Goal: Task Accomplishment & Management: Complete application form

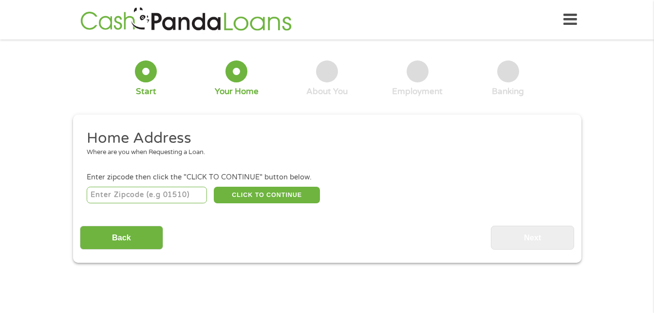
click at [147, 195] on input "number" at bounding box center [147, 195] width 120 height 17
type input "97236"
click at [228, 190] on button "CLICK TO CONTINUE" at bounding box center [267, 195] width 106 height 17
type input "97236"
type input "[GEOGRAPHIC_DATA]"
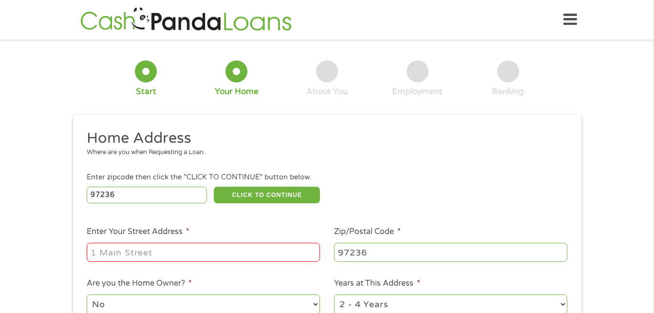
click at [133, 254] on input "Enter Your Street Address *" at bounding box center [203, 252] width 233 height 19
type input "5332 SE 137th"
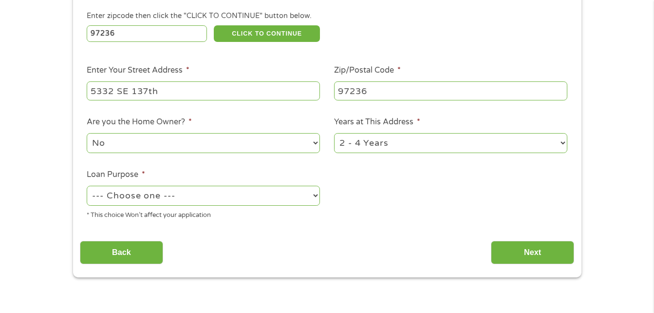
scroll to position [200, 0]
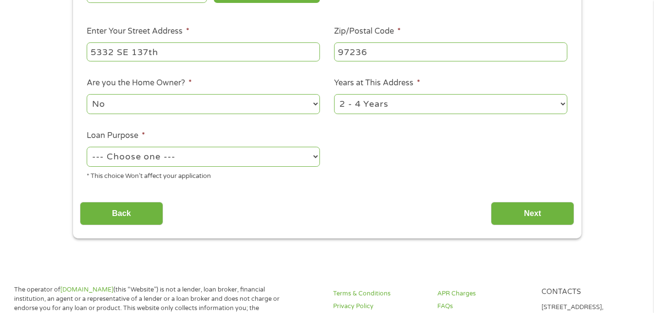
click at [127, 156] on select "--- Choose one --- Pay Bills Debt Consolidation Home Improvement Major Purchase…" at bounding box center [203, 157] width 233 height 20
select select "shorttermcash"
click at [87, 147] on select "--- Choose one --- Pay Bills Debt Consolidation Home Improvement Major Purchase…" at bounding box center [203, 157] width 233 height 20
click at [504, 217] on input "Next" at bounding box center [532, 214] width 83 height 24
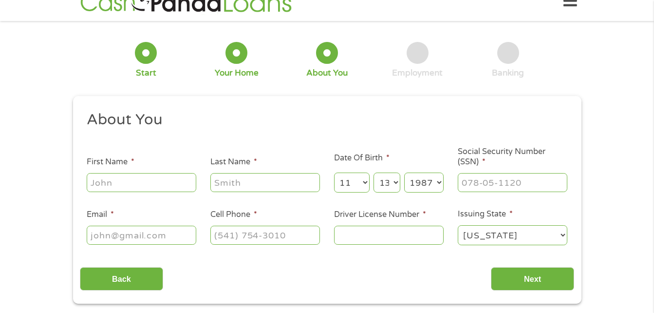
scroll to position [0, 0]
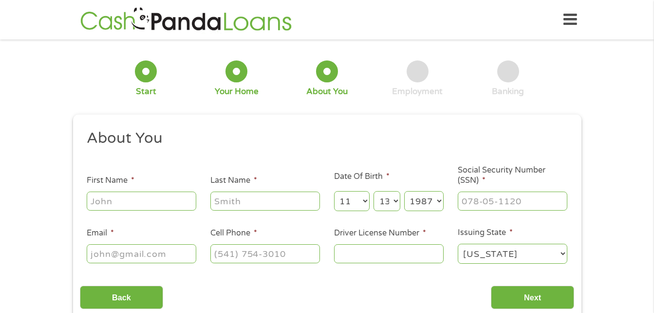
click at [141, 207] on input "First Name *" at bounding box center [142, 200] width 110 height 19
type input "[PERSON_NAME]"
type input "[EMAIL_ADDRESS][DOMAIN_NAME]"
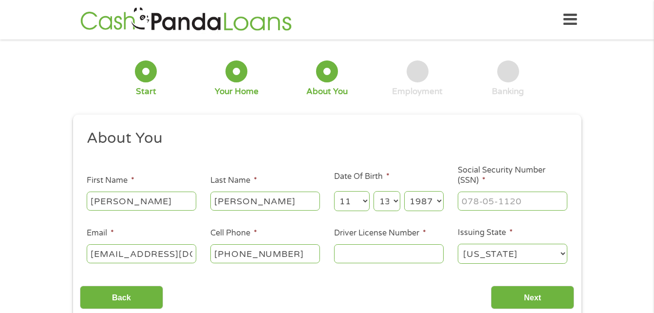
click at [302, 253] on input "[PHONE_NUMBER]" at bounding box center [265, 253] width 110 height 19
type input "[PHONE_NUMBER]"
click at [485, 203] on input "___-__-____" at bounding box center [513, 200] width 110 height 19
type input "436-75-3196"
click at [425, 250] on input "Driver License Number *" at bounding box center [389, 253] width 110 height 19
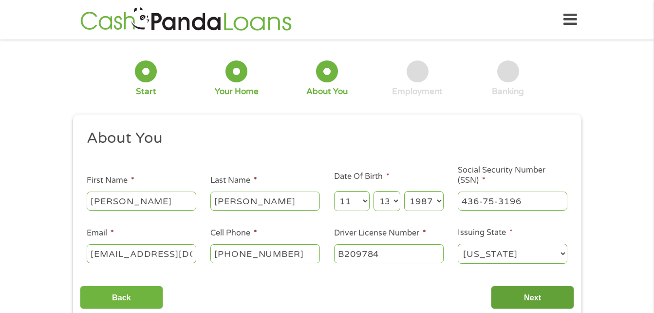
type input "B209784"
click at [520, 297] on input "Next" at bounding box center [532, 297] width 83 height 24
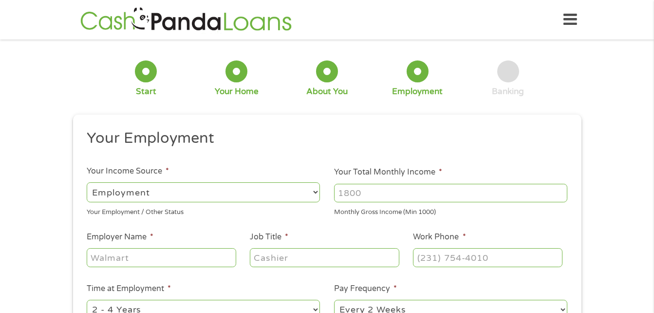
scroll to position [4, 4]
click at [439, 192] on input "Your Total Monthly Income *" at bounding box center [450, 193] width 233 height 19
type input "4500"
click at [216, 260] on input "Employer Name *" at bounding box center [161, 257] width 149 height 19
type input "Snapcare"
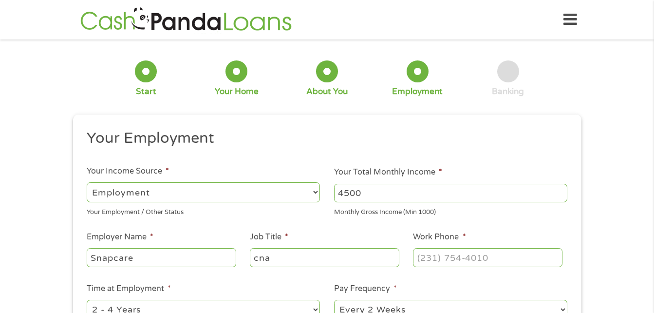
type input "cna"
type input "[PHONE_NUMBER]"
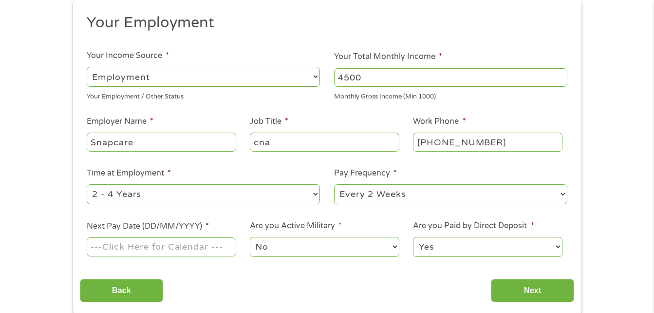
scroll to position [136, 0]
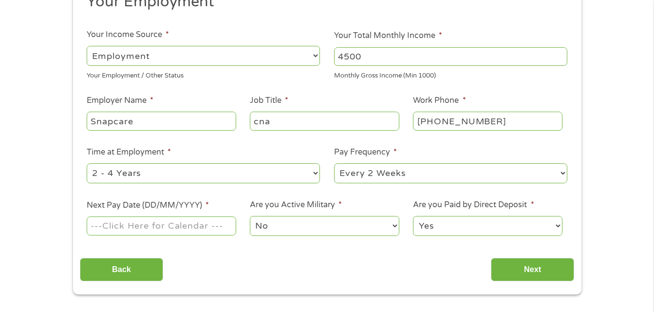
click at [302, 172] on select "--- Choose one --- 1 Year or less 1 - 2 Years 2 - 4 Years Over 4 Years" at bounding box center [203, 173] width 233 height 20
select select "60months"
click at [87, 163] on select "--- Choose one --- 1 Year or less 1 - 2 Years 2 - 4 Years Over 4 Years" at bounding box center [203, 173] width 233 height 20
click at [371, 176] on select "--- Choose one --- Every 2 Weeks Every Week Monthly Semi-Monthly" at bounding box center [450, 173] width 233 height 20
click at [334, 163] on select "--- Choose one --- Every 2 Weeks Every Week Monthly Semi-Monthly" at bounding box center [450, 173] width 233 height 20
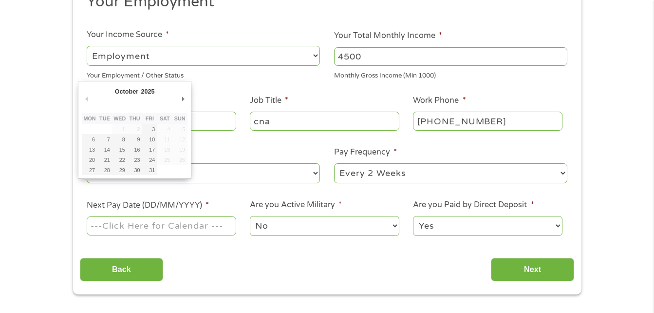
click at [156, 233] on input "Next Pay Date (DD/MM/YYYY) *" at bounding box center [161, 225] width 149 height 19
type input "[DATE]"
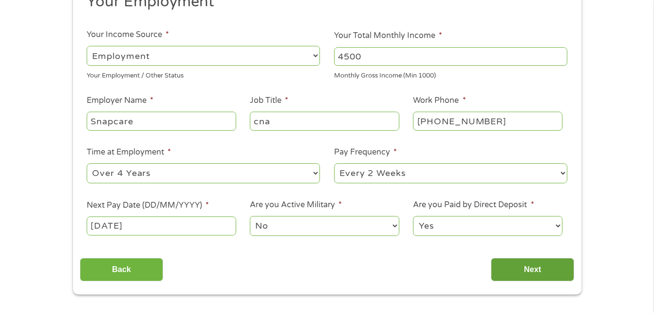
click at [508, 277] on input "Next" at bounding box center [532, 270] width 83 height 24
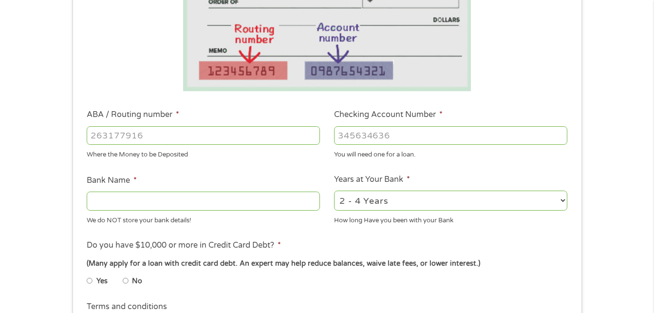
scroll to position [208, 0]
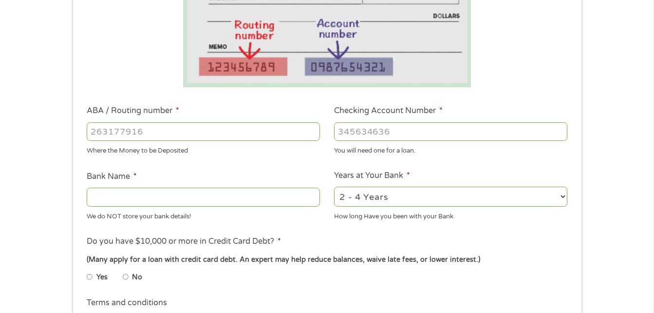
click at [177, 133] on input "ABA / Routing number *" at bounding box center [203, 131] width 233 height 19
type input "325070760"
type input "JPMORGAN CHASE BANK NA"
type input "325070760"
type input "2902678733"
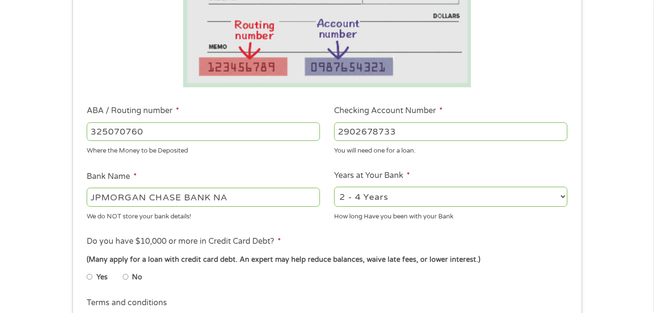
click at [387, 201] on select "2 - 4 Years 6 - 12 Months 1 - 2 Years Over 4 Years" at bounding box center [450, 197] width 233 height 20
select select "24months"
click at [334, 187] on select "2 - 4 Years 6 - 12 Months 1 - 2 Years Over 4 Years" at bounding box center [450, 197] width 233 height 20
click at [125, 280] on input "No" at bounding box center [126, 277] width 6 height 16
radio input "true"
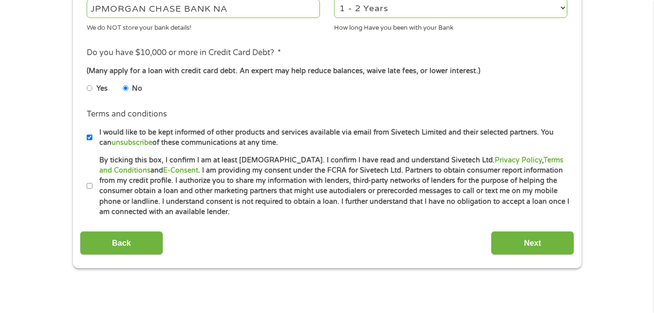
scroll to position [403, 0]
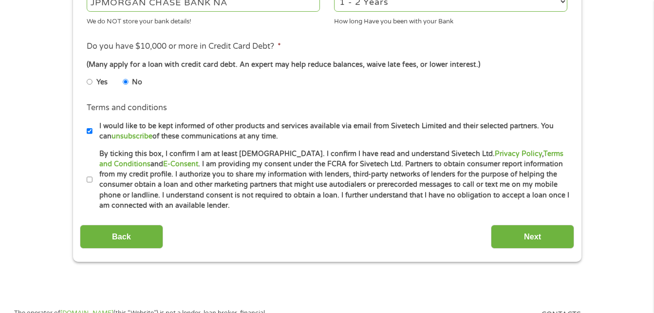
click at [87, 178] on input "By ticking this box, I confirm I am at least [DEMOGRAPHIC_DATA]. I confirm I ha…" at bounding box center [90, 180] width 6 height 16
checkbox input "true"
click at [538, 235] on input "Next" at bounding box center [532, 237] width 83 height 24
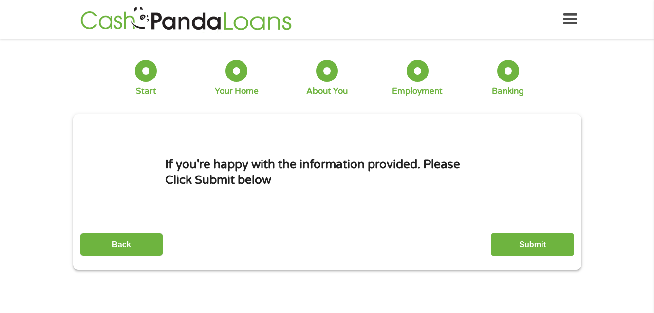
scroll to position [0, 0]
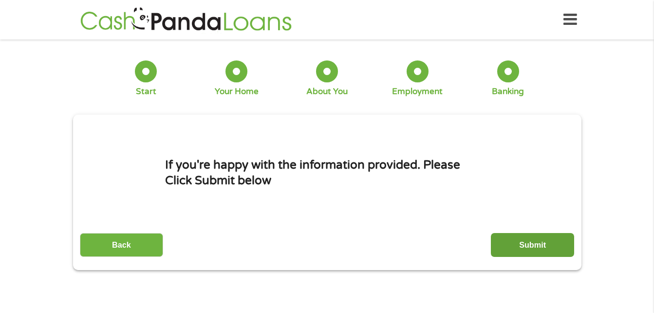
click at [534, 243] on input "Submit" at bounding box center [532, 245] width 83 height 24
